Goal: Task Accomplishment & Management: Use online tool/utility

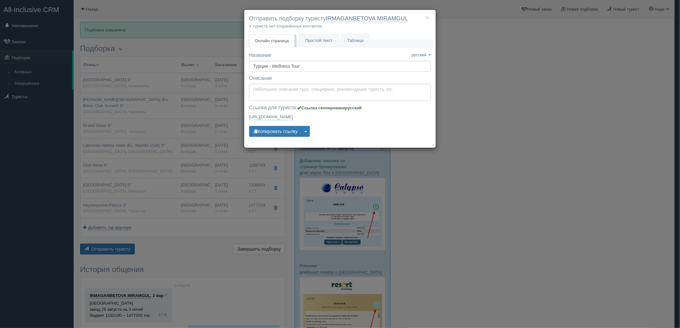
drag, startPoint x: 475, startPoint y: 140, endPoint x: 426, endPoint y: 111, distance: 56.6
click at [475, 140] on div "× Отправить подборку туристу IRMAGANBETOVA MIRAMGUL У туриста нет сохранённых к…" at bounding box center [340, 164] width 680 height 328
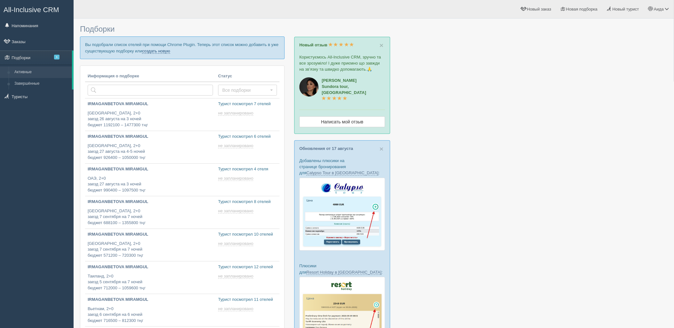
click at [156, 49] on link "создать новую" at bounding box center [156, 51] width 28 height 5
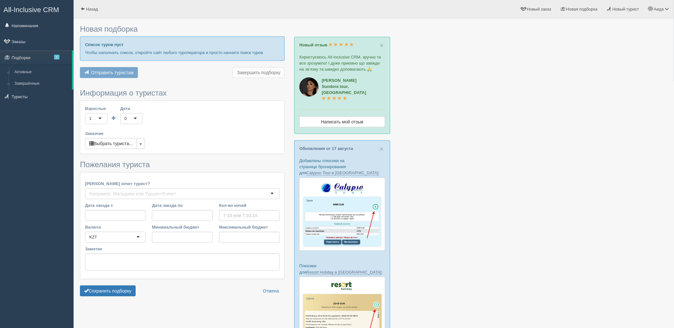
type input "7"
type input "748800"
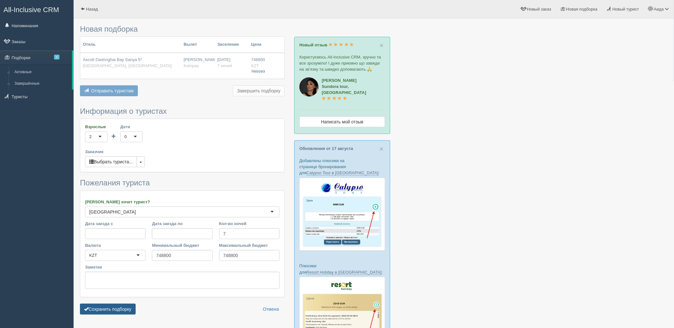
click at [132, 308] on button "Сохранить подборку" at bounding box center [108, 309] width 56 height 11
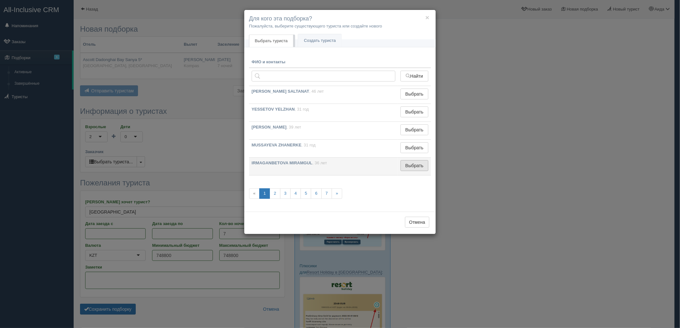
click at [415, 164] on button "Выбрать" at bounding box center [414, 165] width 28 height 11
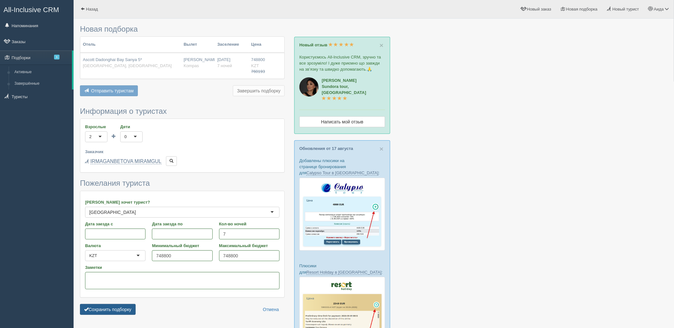
click at [113, 314] on button "Сохранить подборку" at bounding box center [108, 309] width 56 height 11
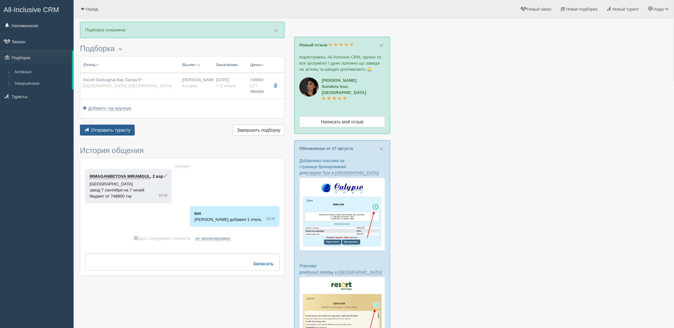
click at [117, 127] on button "Отправить туристу Отправить" at bounding box center [107, 130] width 55 height 11
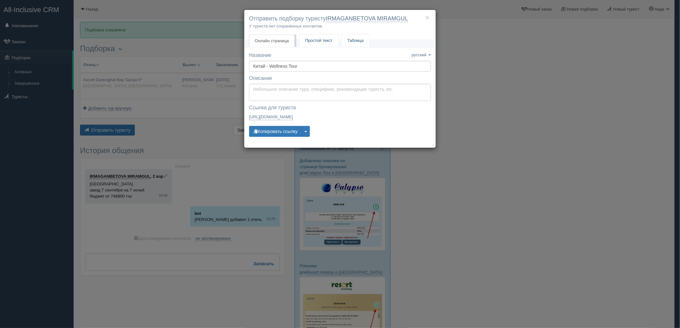
click at [311, 43] on span "Простой текст" at bounding box center [319, 40] width 28 height 5
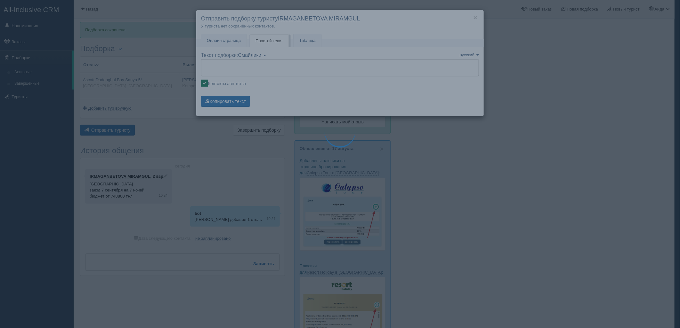
type textarea "🌞 Добрый день! Предлагаем Вам рассмотреть следующие варианты: 🌎 Китай, Санья 🏩 …"
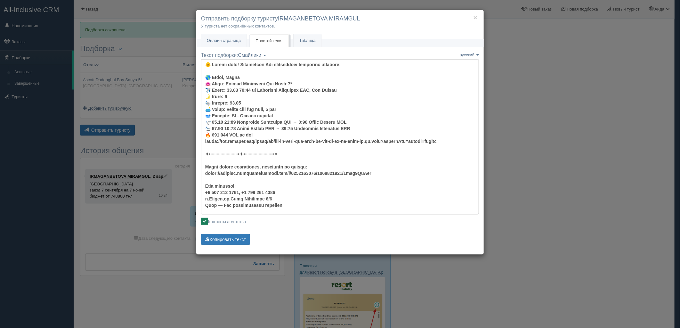
click at [227, 248] on div "Название Название сохранено русский english eesti latviešu polski українська ру…" at bounding box center [339, 153] width 287 height 203
click at [228, 243] on button "Копировать текст" at bounding box center [225, 239] width 49 height 11
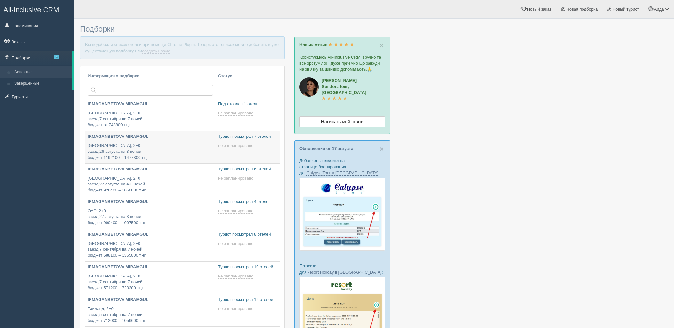
type input "[DATE] 18:00"
type input "[DATE] 11:20"
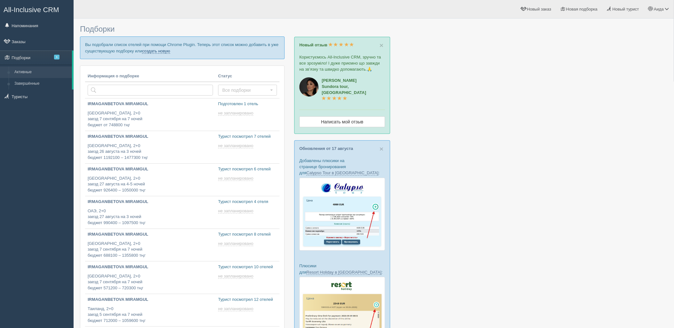
click at [165, 50] on link "создать новую" at bounding box center [156, 51] width 28 height 5
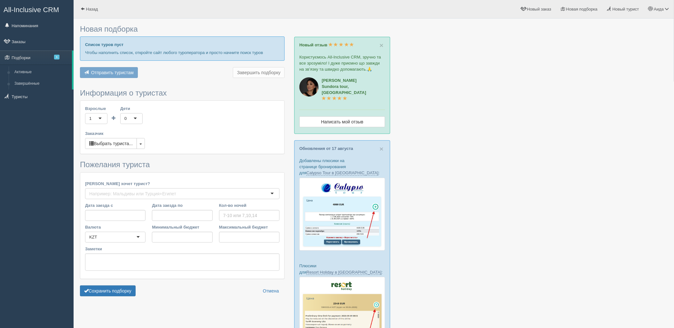
type input "7"
type input "703900"
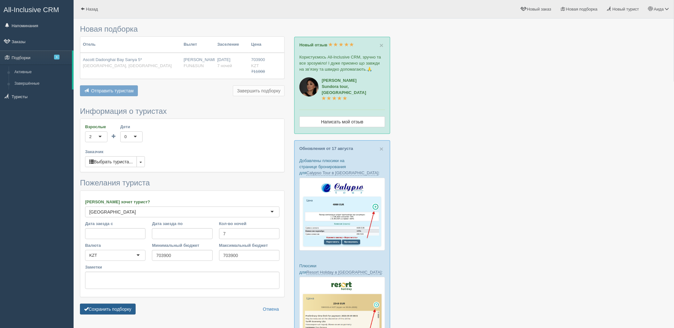
click at [131, 314] on button "Сохранить подборку" at bounding box center [108, 309] width 56 height 11
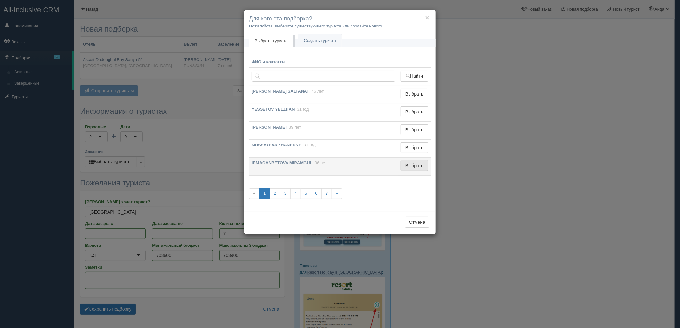
click at [414, 167] on button "Выбрать" at bounding box center [414, 165] width 28 height 11
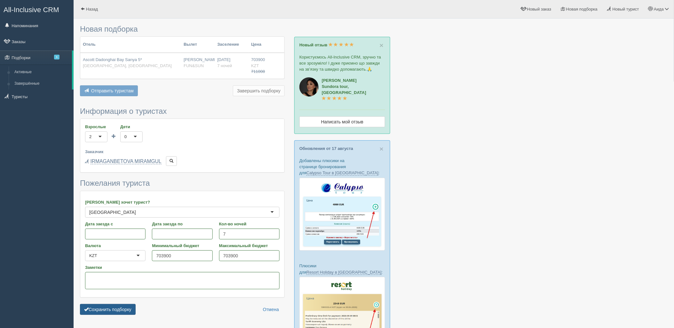
click at [116, 308] on button "Сохранить подборку" at bounding box center [108, 309] width 56 height 11
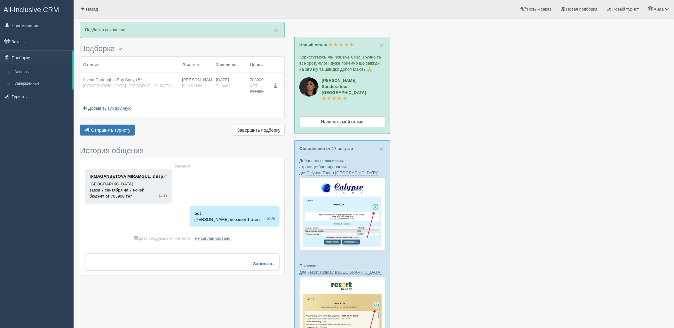
click at [121, 136] on div "Отправить туристу Отправить Завершить подборку Активировать подборку Добавить и…" at bounding box center [182, 131] width 205 height 12
click at [122, 133] on button "Отправить туристу Отправить" at bounding box center [107, 130] width 55 height 11
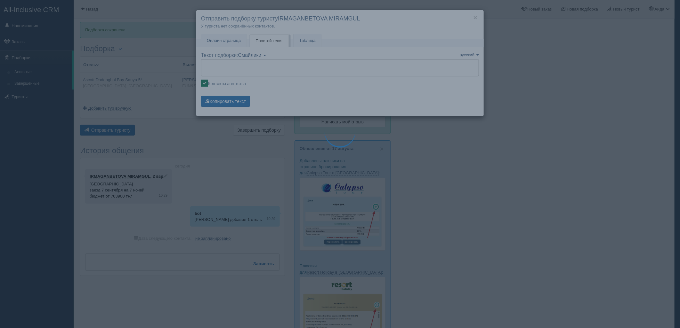
type textarea "🌞 Loremi dolo! Sitametcon Adi elitseddoei temporinc utlabore: 🌎 Etdol, Magna 🏩 …"
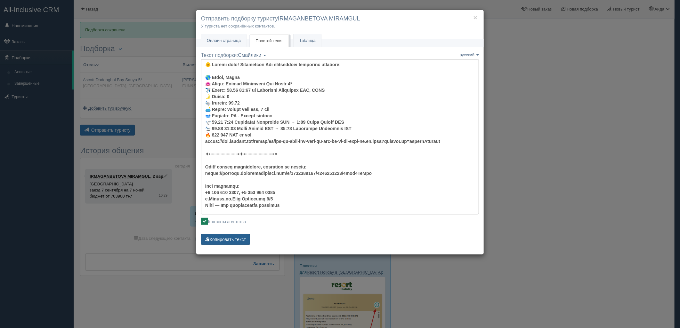
click at [238, 239] on button "Копировать текст" at bounding box center [225, 239] width 49 height 11
